Goal: Check status: Check status

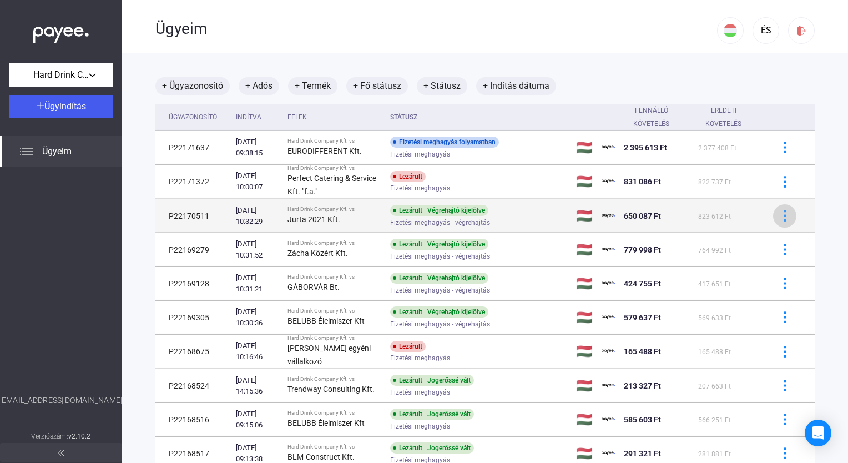
click at [781, 218] on img at bounding box center [785, 216] width 12 height 12
click at [781, 218] on div at bounding box center [424, 231] width 848 height 463
click at [331, 212] on div "Jurta 2021 Kft." at bounding box center [334, 218] width 94 height 13
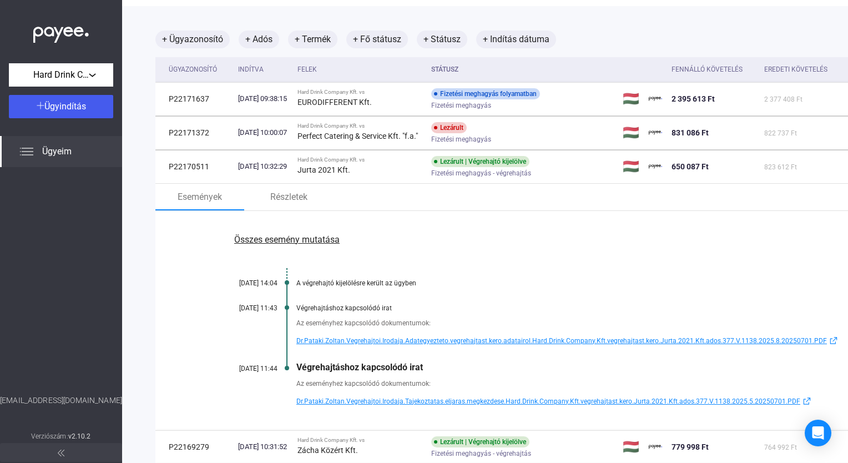
scroll to position [111, 0]
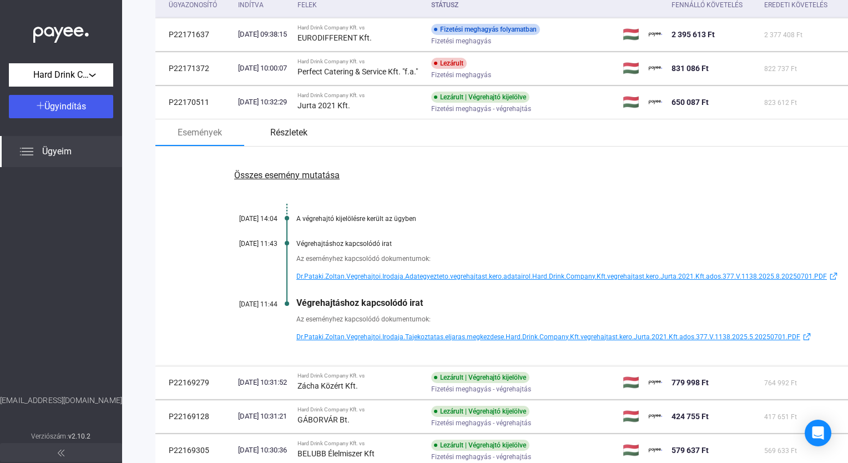
click at [297, 136] on font "Részletek" at bounding box center [288, 132] width 37 height 13
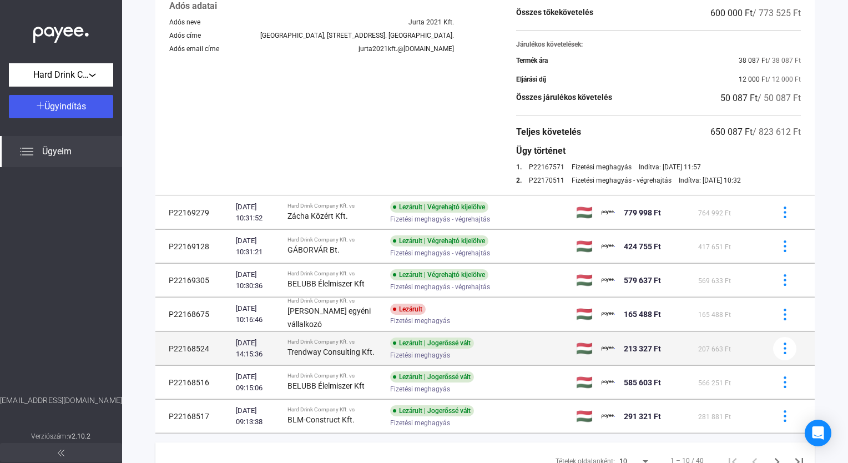
scroll to position [333, 0]
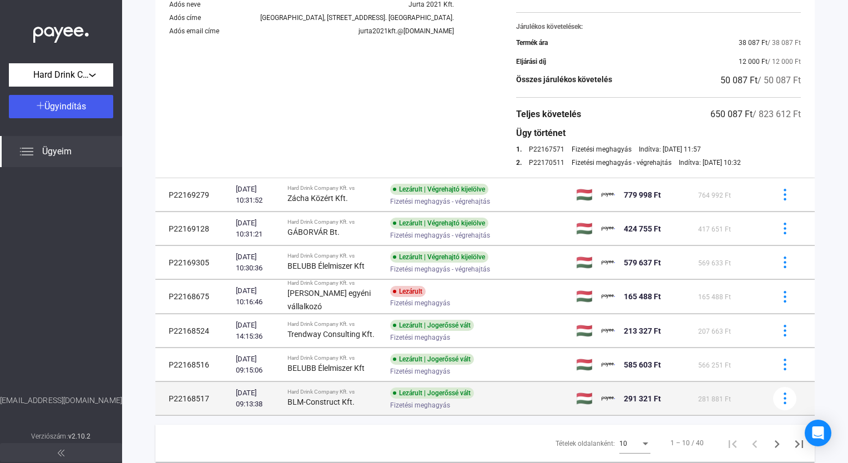
click at [425, 392] on div "Lezárult | Jogerőssé vált" at bounding box center [432, 392] width 84 height 11
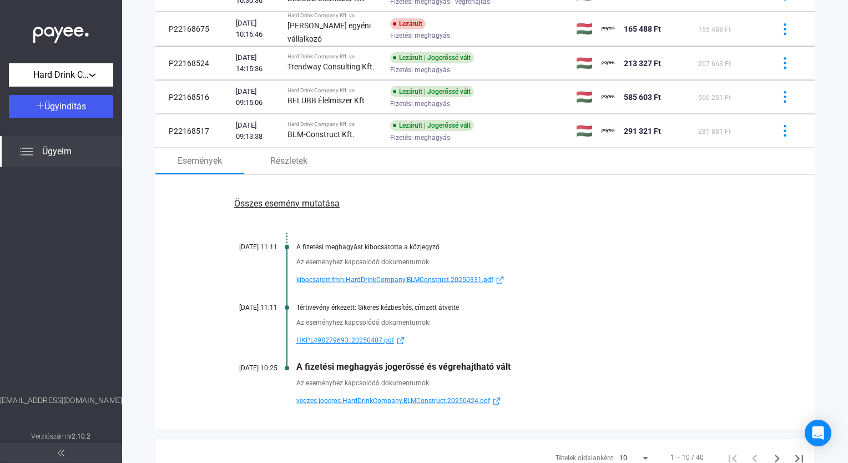
scroll to position [0, 0]
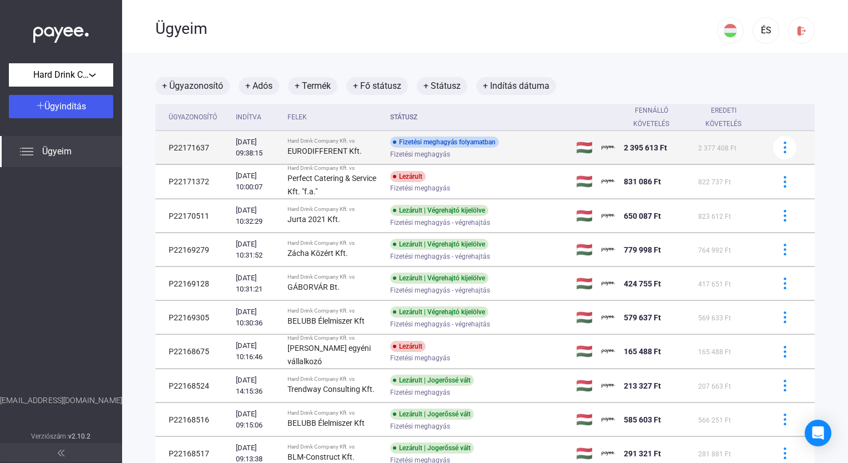
click at [277, 148] on div "[DATE] 09:38:15" at bounding box center [257, 147] width 43 height 22
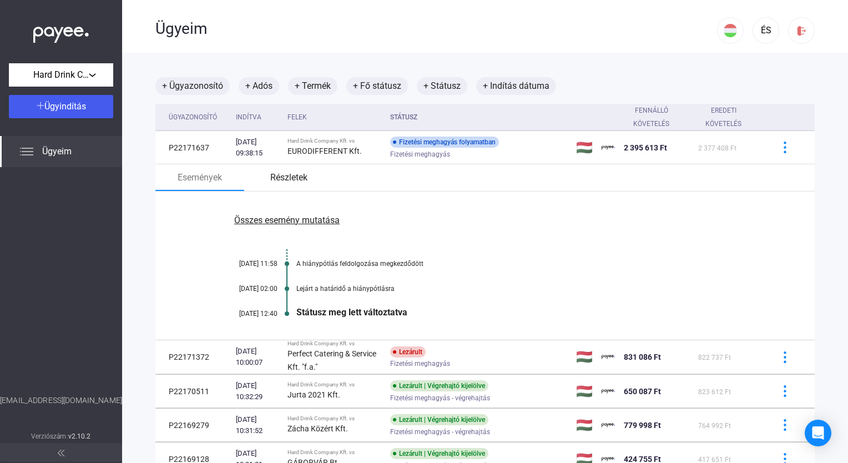
click at [282, 181] on font "Részletek" at bounding box center [288, 177] width 37 height 13
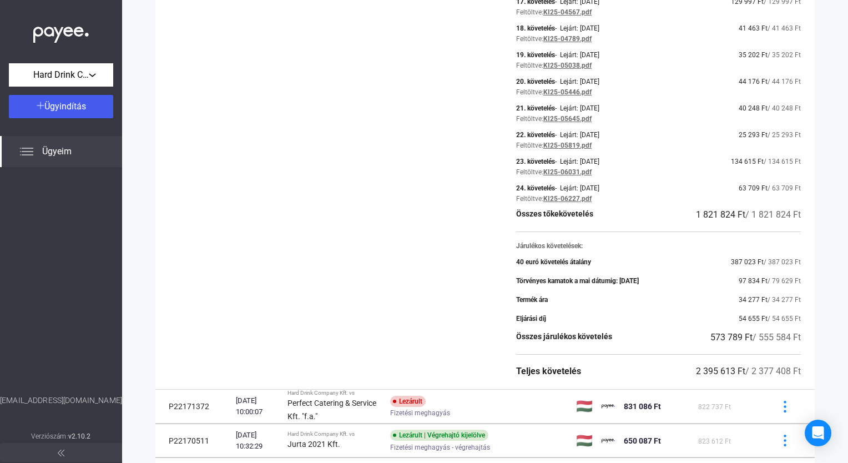
scroll to position [721, 0]
